Goal: Task Accomplishment & Management: Manage account settings

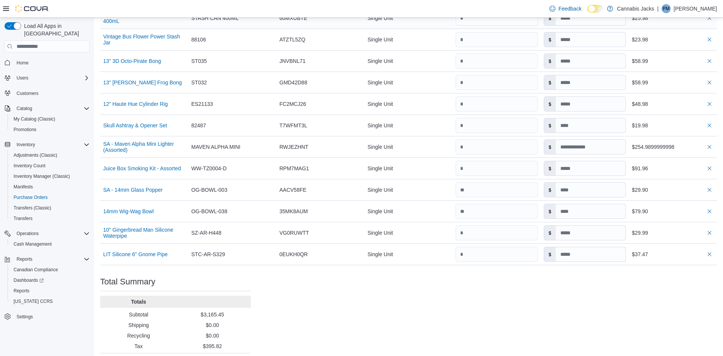
scroll to position [904, 0]
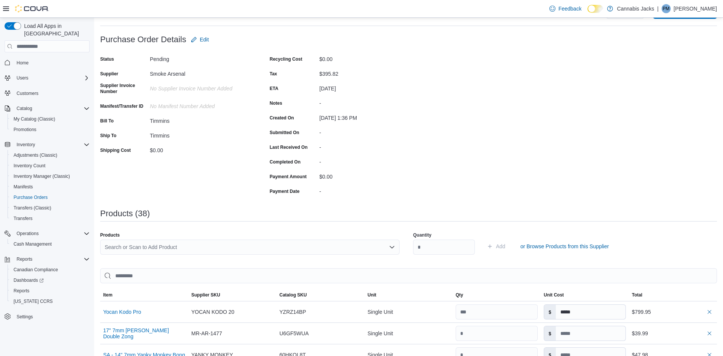
scroll to position [34, 0]
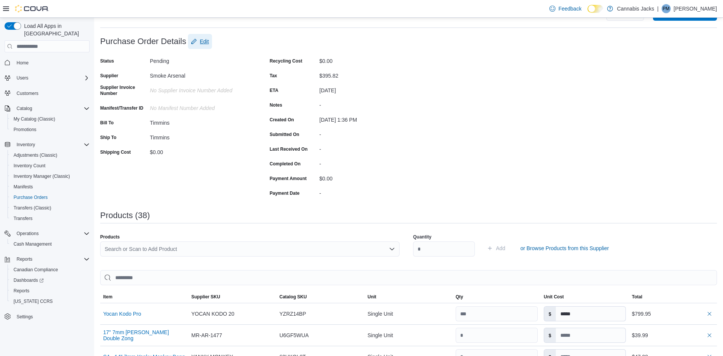
click at [204, 44] on span "Edit" at bounding box center [204, 42] width 9 height 8
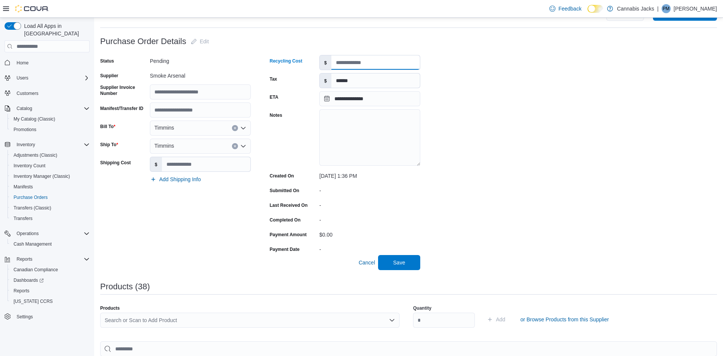
click at [349, 65] on input "Recycling Cost" at bounding box center [375, 62] width 88 height 14
type input "*"
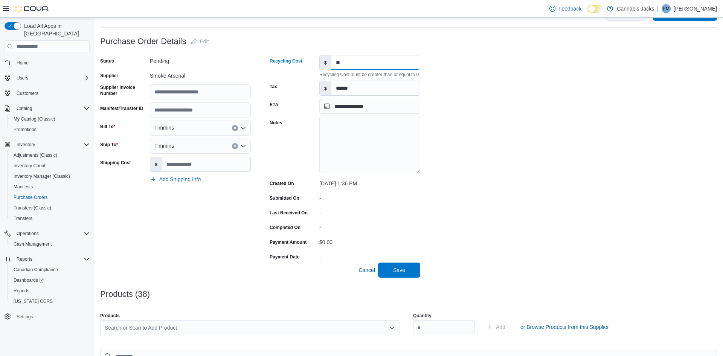
type input "*"
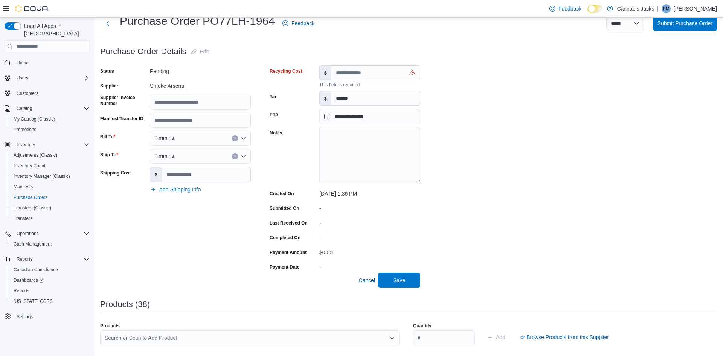
scroll to position [23, 0]
click at [185, 179] on input "Shipping Cost" at bounding box center [206, 175] width 88 height 14
type input "*"
type input "****"
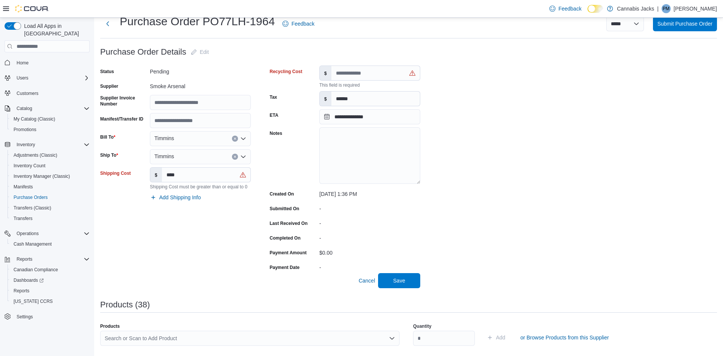
click at [202, 154] on div "Timmins" at bounding box center [200, 156] width 101 height 15
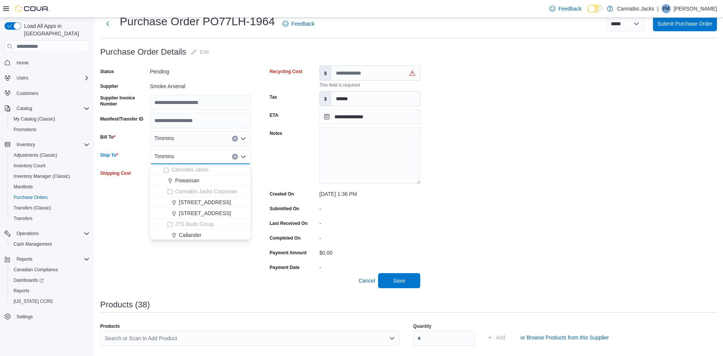
click at [257, 168] on div "**********" at bounding box center [260, 168] width 320 height 207
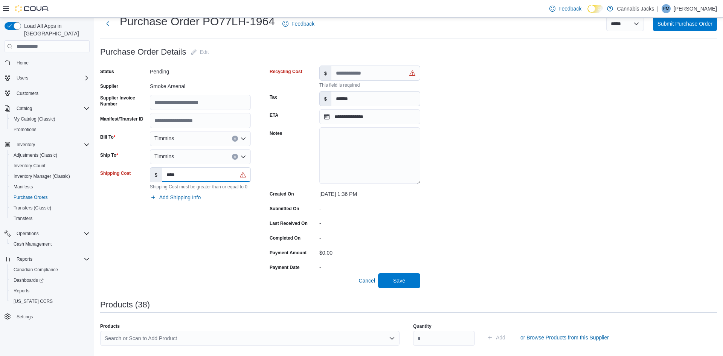
click at [223, 169] on input "****" at bounding box center [206, 175] width 88 height 14
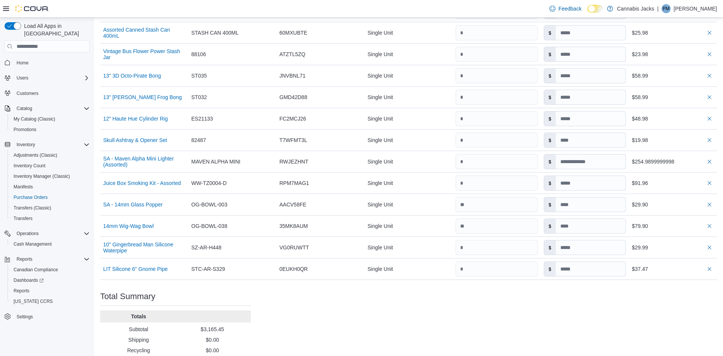
scroll to position [952, 0]
click at [707, 160] on button "button" at bounding box center [709, 160] width 9 height 9
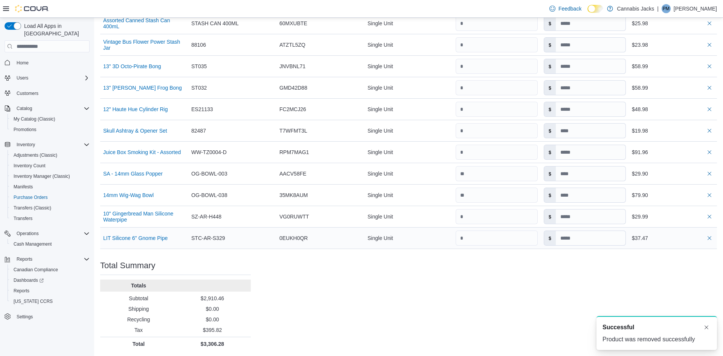
scroll to position [960, 0]
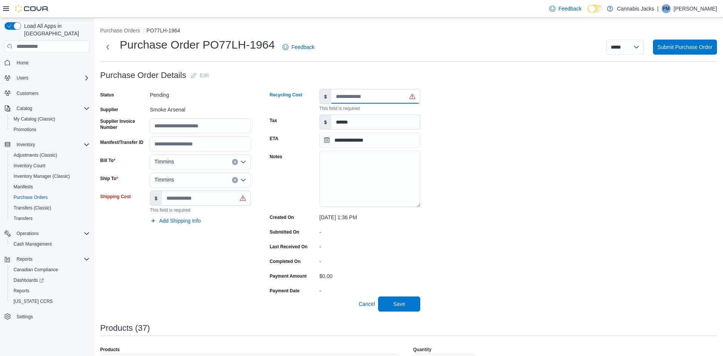
click at [347, 97] on input "Recycling Cost" at bounding box center [375, 96] width 88 height 14
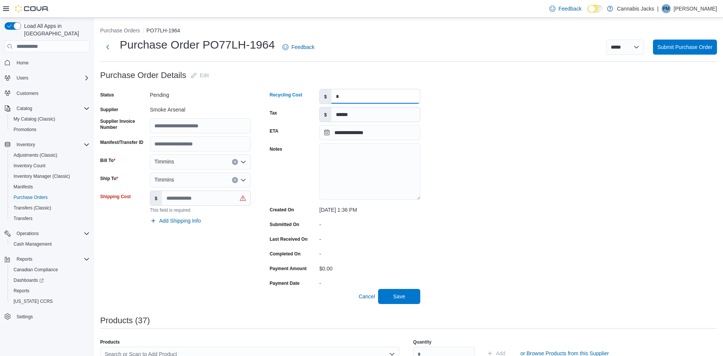
type input "*"
click at [197, 202] on input "Shipping Cost" at bounding box center [206, 198] width 88 height 14
type input "*"
click at [169, 262] on div "Status Pending Supplier Smoke Arsenal Supplier Invoice Number Manifest/Transfer…" at bounding box center [175, 189] width 151 height 200
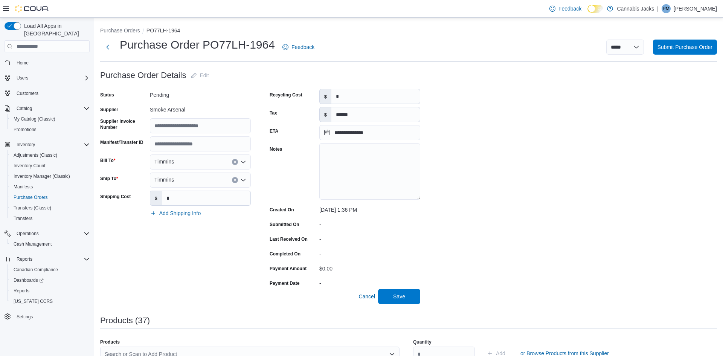
click at [413, 302] on span "Save" at bounding box center [398, 295] width 33 height 15
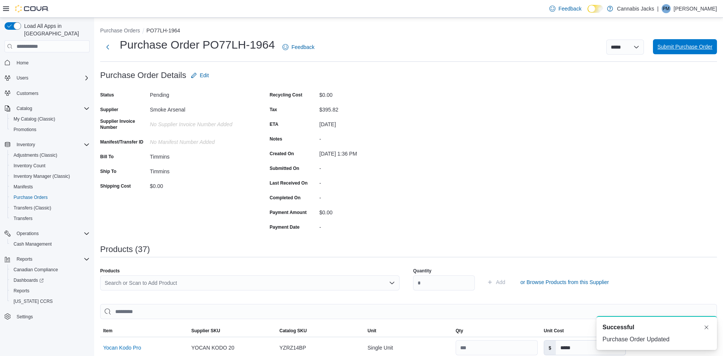
click at [691, 47] on span "Submit Purchase Order" at bounding box center [684, 47] width 55 height 8
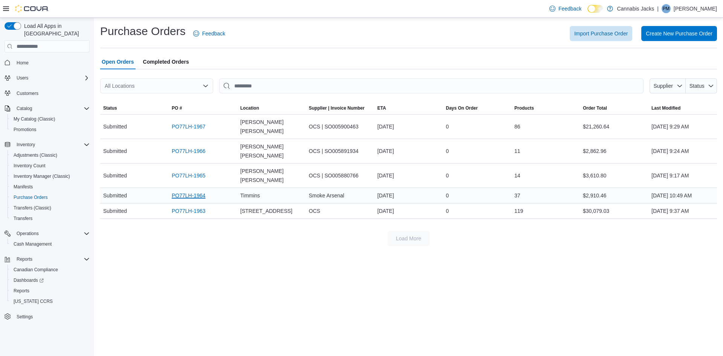
click at [195, 191] on link "PO77LH-1964" at bounding box center [189, 195] width 34 height 9
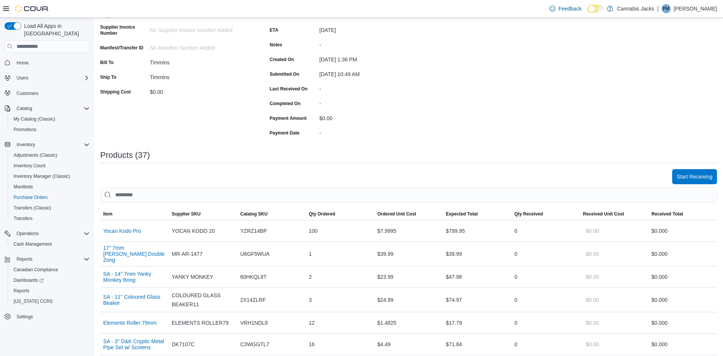
scroll to position [94, 0]
click at [684, 172] on span "Start Receiving" at bounding box center [694, 176] width 36 height 15
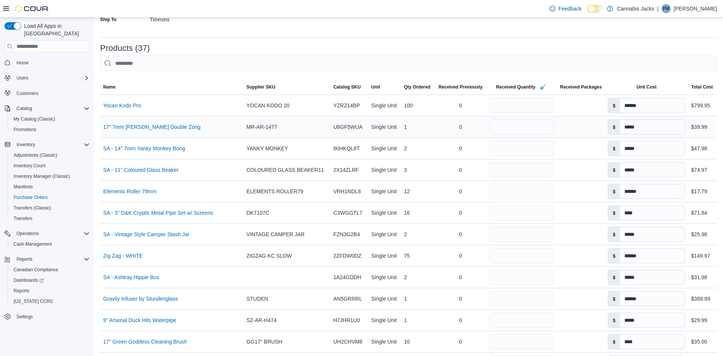
scroll to position [913, 0]
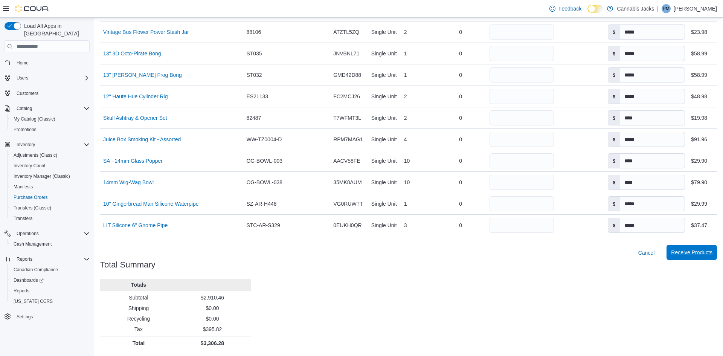
click at [685, 253] on span "Receive Products" at bounding box center [691, 252] width 41 height 8
